Goal: Information Seeking & Learning: Learn about a topic

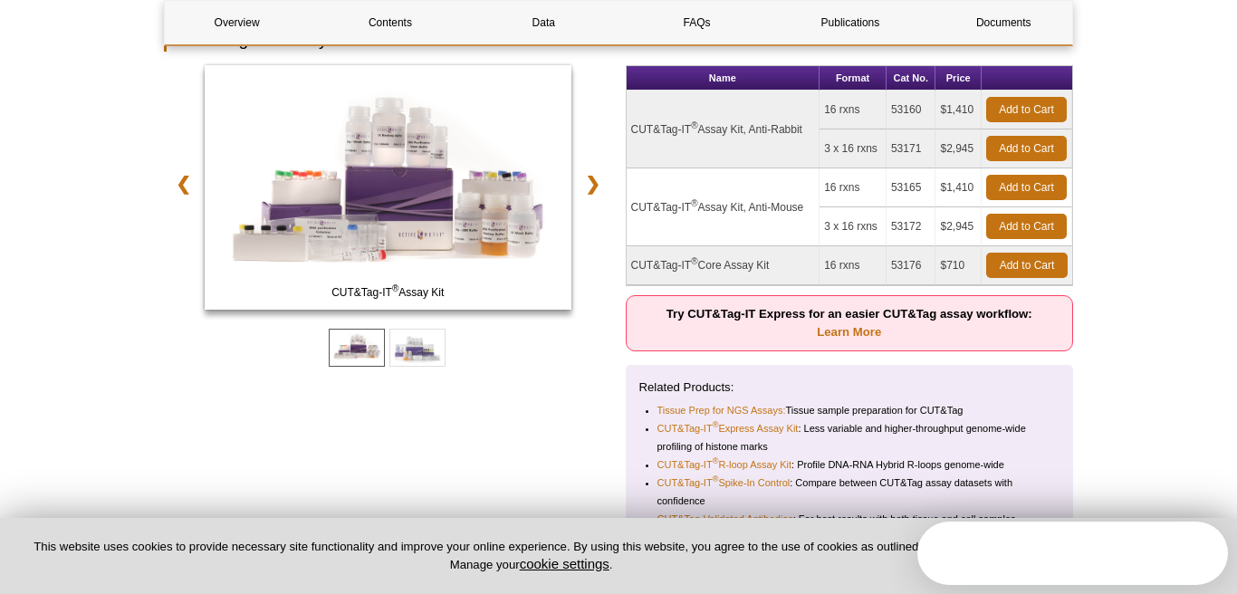
scroll to position [301, 0]
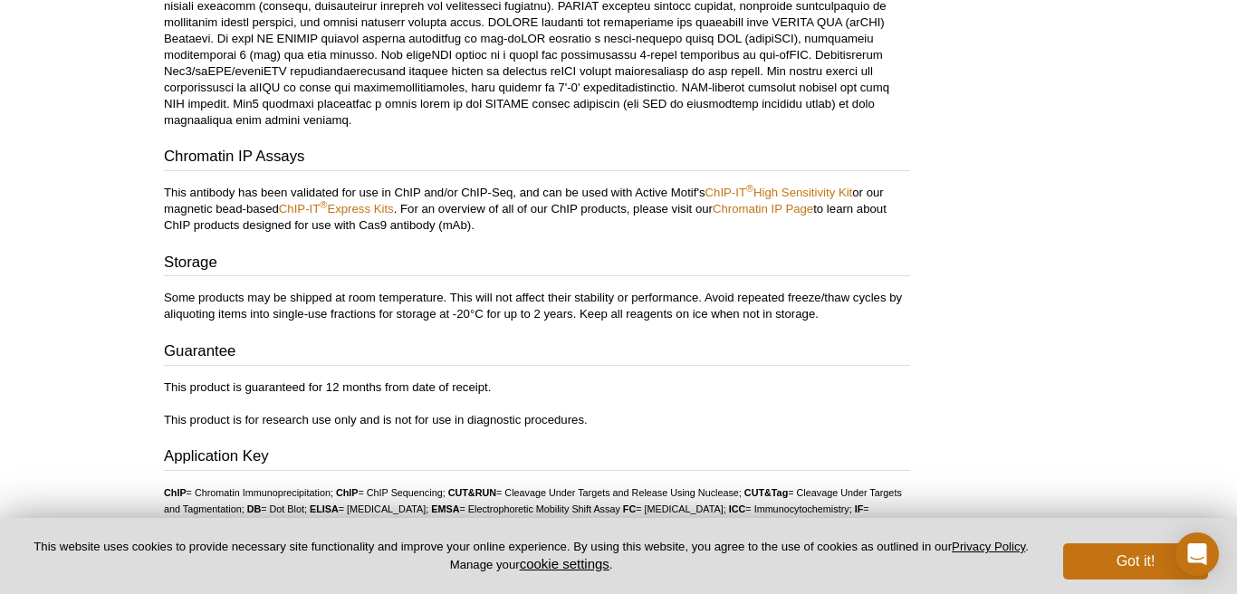
scroll to position [4646, 0]
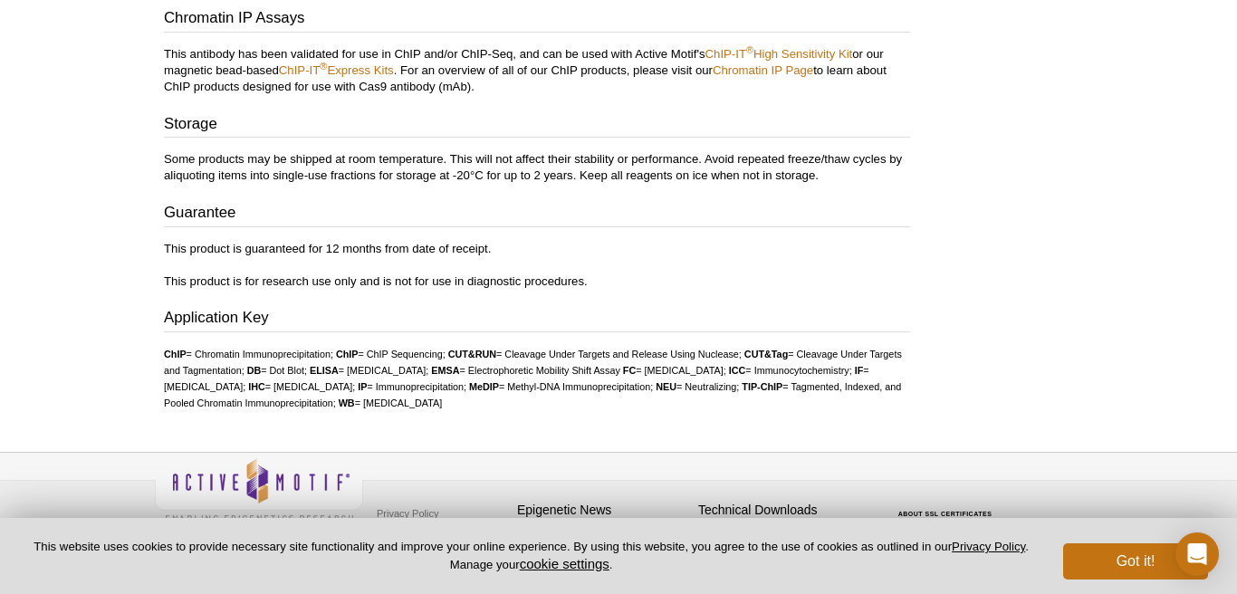
drag, startPoint x: 675, startPoint y: 72, endPoint x: 675, endPoint y: 321, distance: 249.0
click at [675, 321] on div "Application Key ChIP = Chromatin Immunoprecipitation; ChIP = ChIP Sequencing; C…" at bounding box center [537, 359] width 746 height 104
click at [522, 184] on div "Storage Some products may be shipped at room temperature. This will not affect …" at bounding box center [537, 201] width 746 height 177
click at [818, 202] on h3 "Guarantee" at bounding box center [537, 214] width 746 height 25
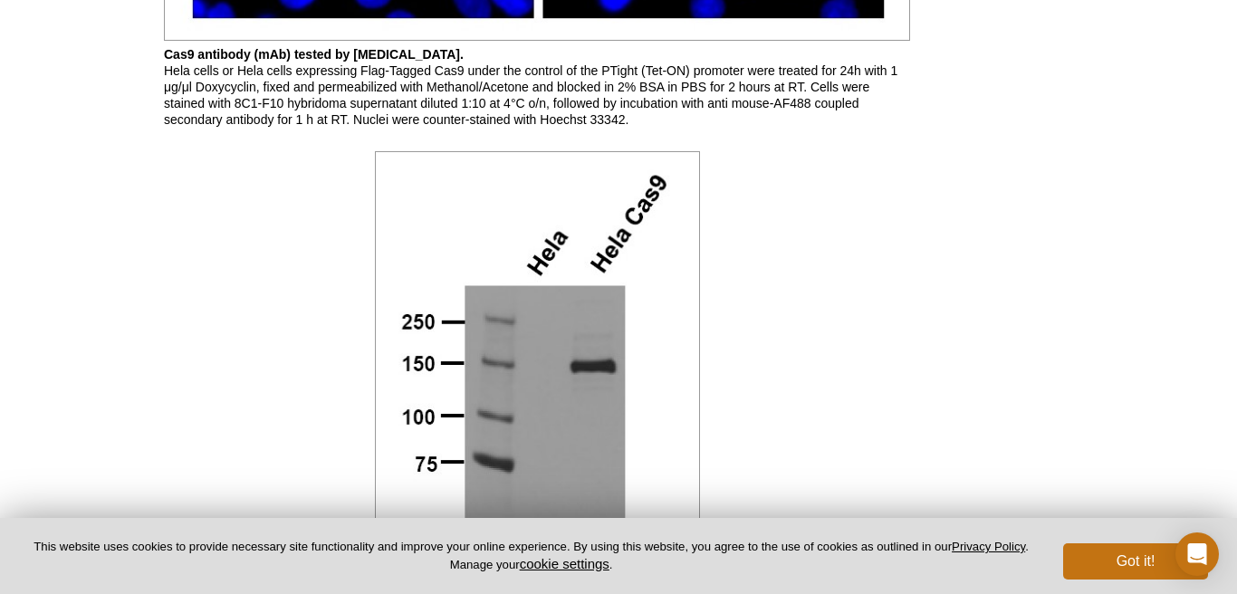
scroll to position [3650, 0]
